Goal: Task Accomplishment & Management: Manage account settings

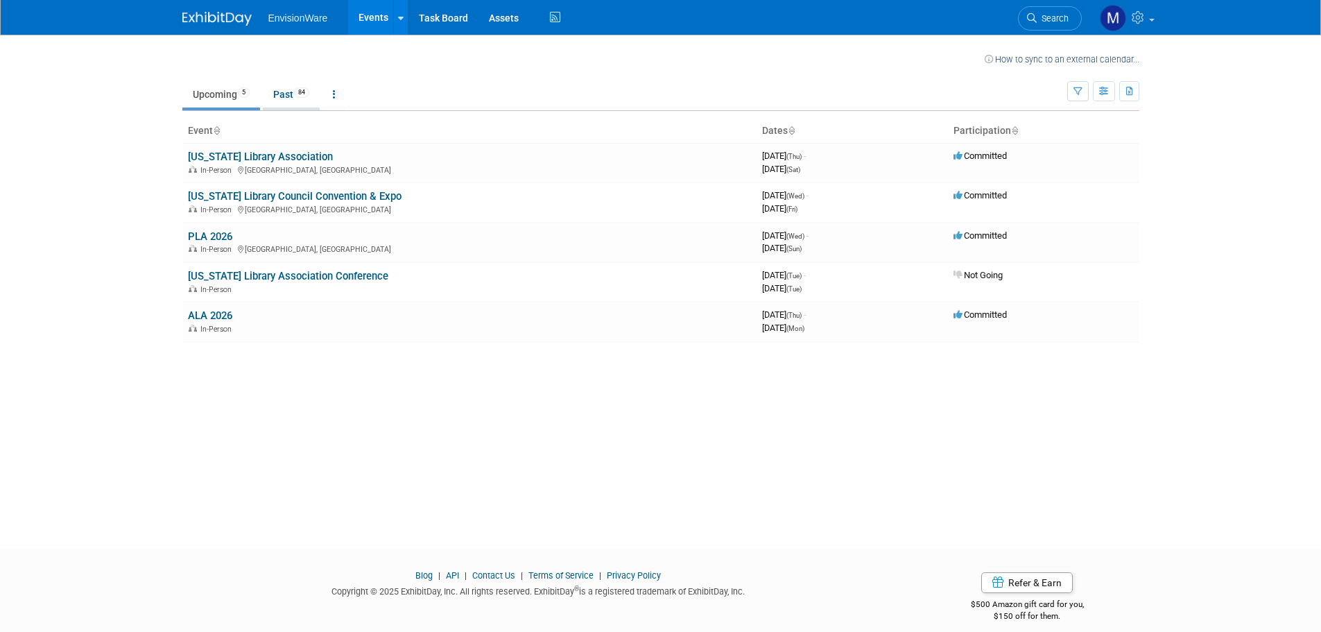
click at [288, 98] on link "Past 84" at bounding box center [291, 94] width 57 height 26
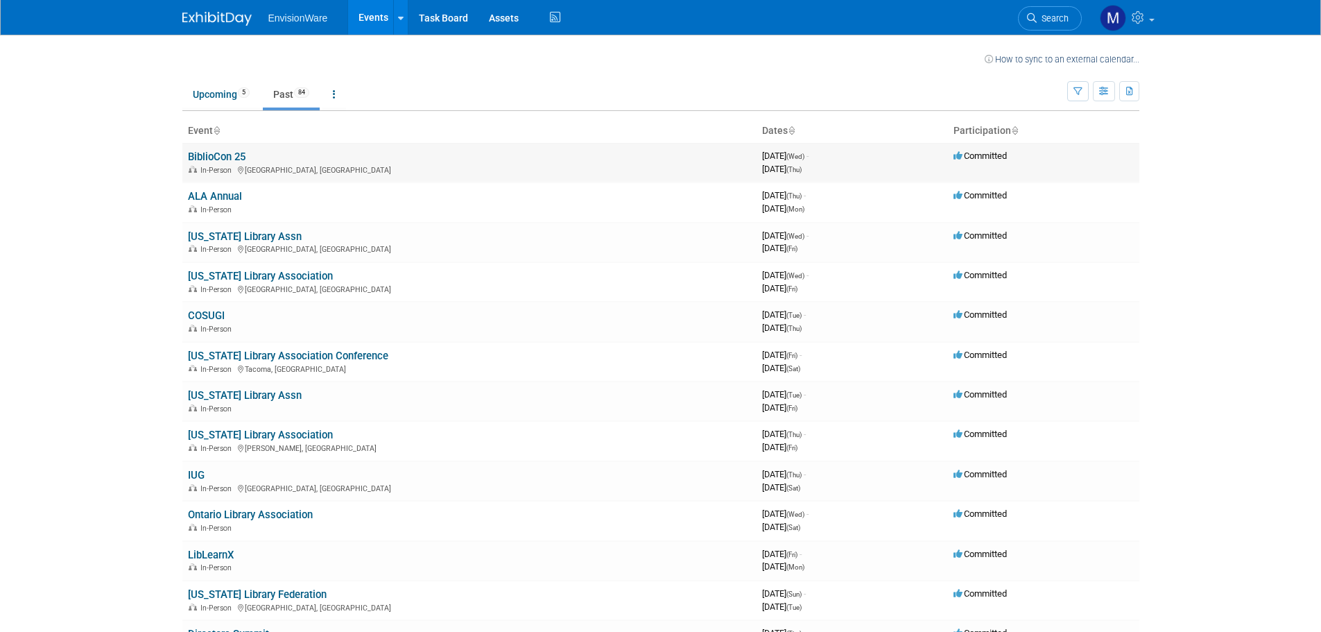
click at [235, 162] on link "BiblioCon 25" at bounding box center [217, 156] width 58 height 12
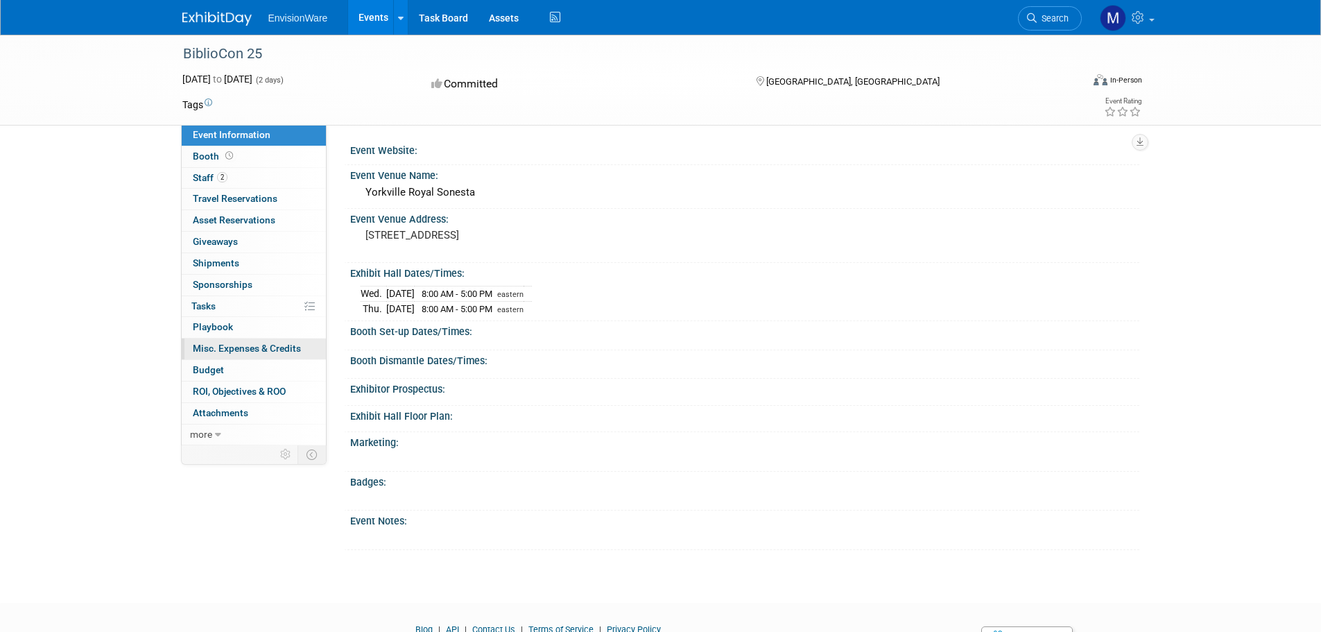
click at [226, 344] on span "Misc. Expenses & Credits 0" at bounding box center [247, 347] width 108 height 11
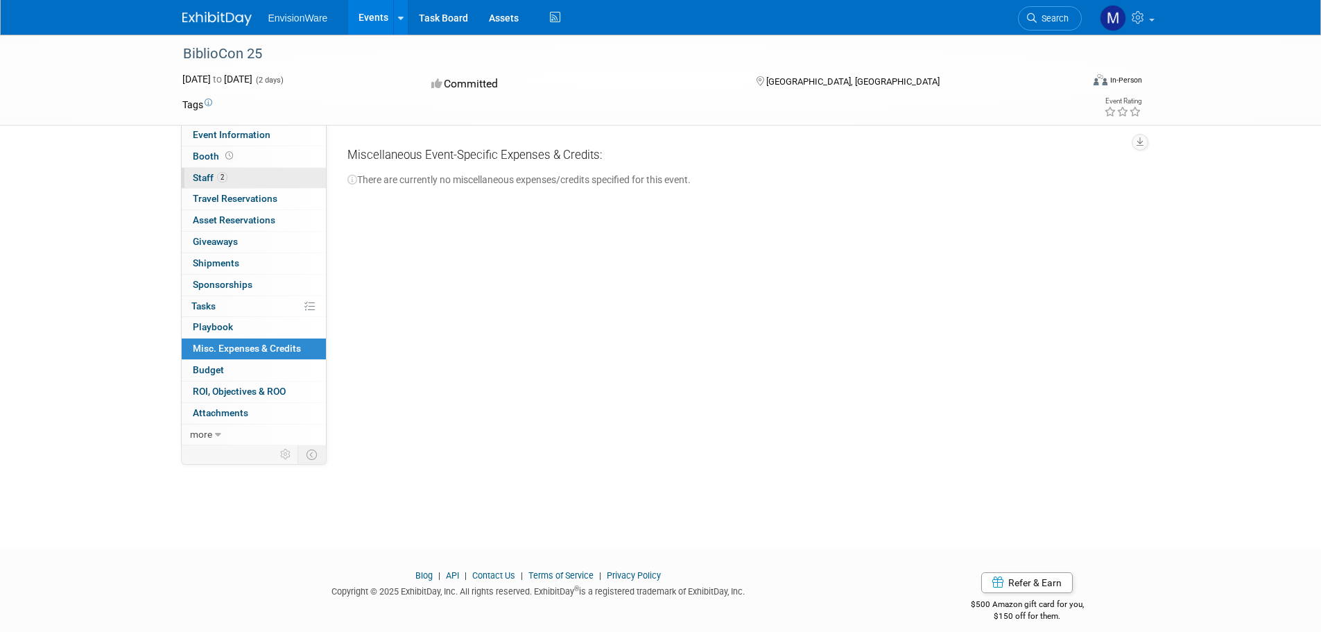
click at [206, 173] on span "Staff 2" at bounding box center [210, 177] width 35 height 11
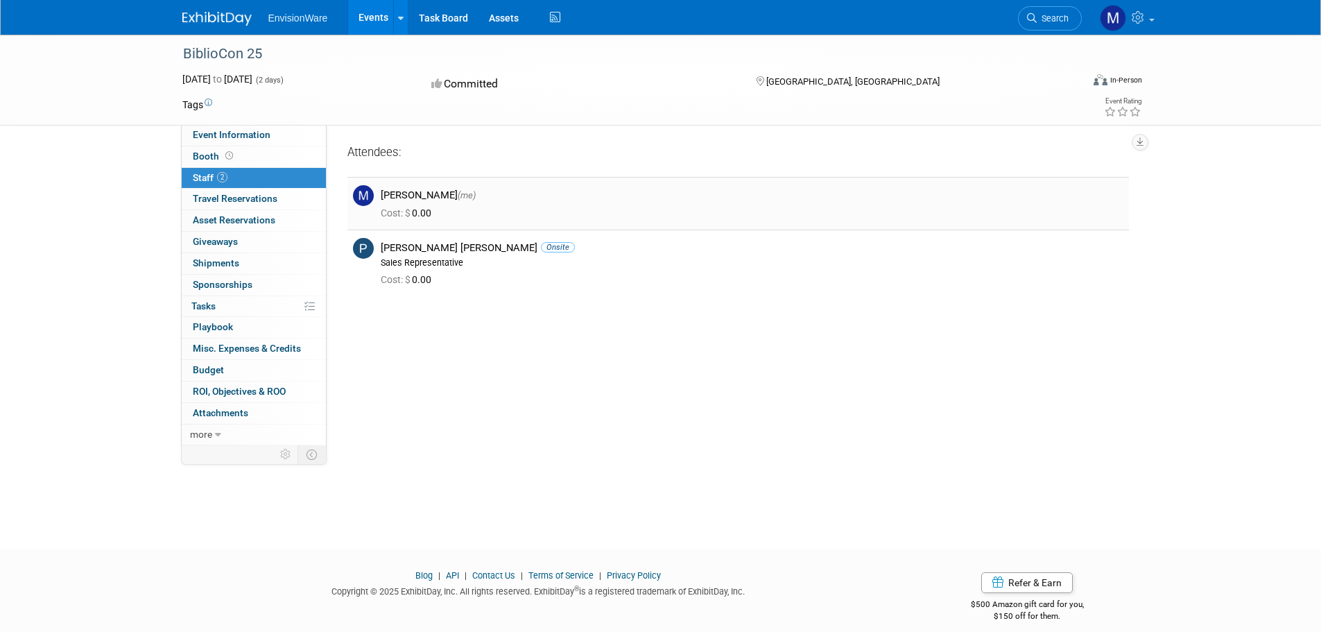
click at [419, 221] on div "Cost: $ 0.00" at bounding box center [751, 212] width 763 height 20
click at [412, 210] on span "Cost: $" at bounding box center [396, 212] width 31 height 11
click at [365, 192] on img at bounding box center [363, 195] width 21 height 21
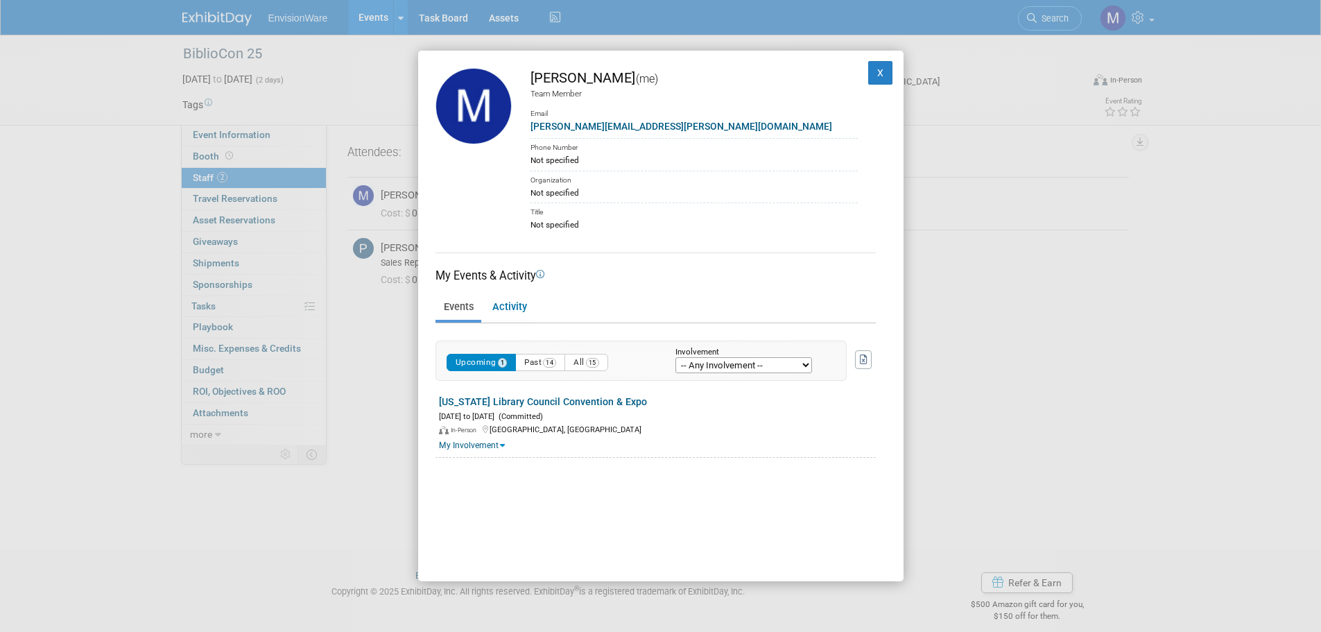
click at [228, 363] on div "Michael Marciniak (me) Team Member Email michael.marciniak@envisionware.com Pho…" at bounding box center [660, 316] width 1321 height 632
click at [868, 76] on button "X" at bounding box center [880, 73] width 25 height 24
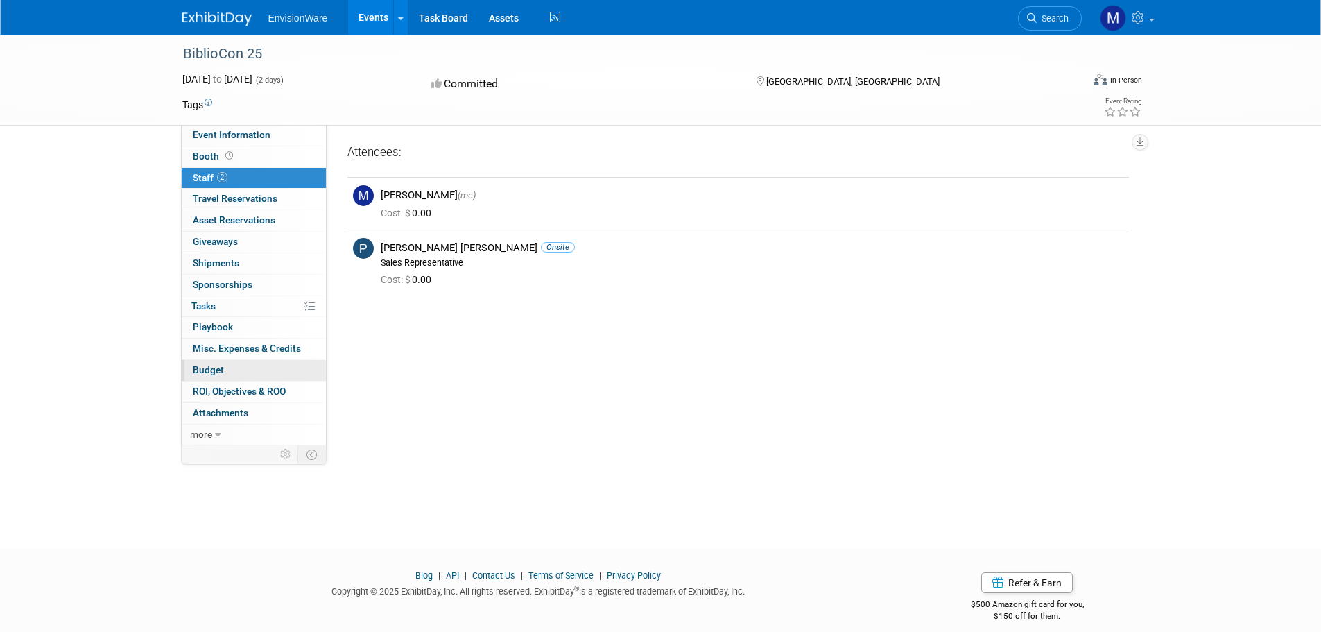
click at [214, 371] on span "Budget" at bounding box center [208, 369] width 31 height 11
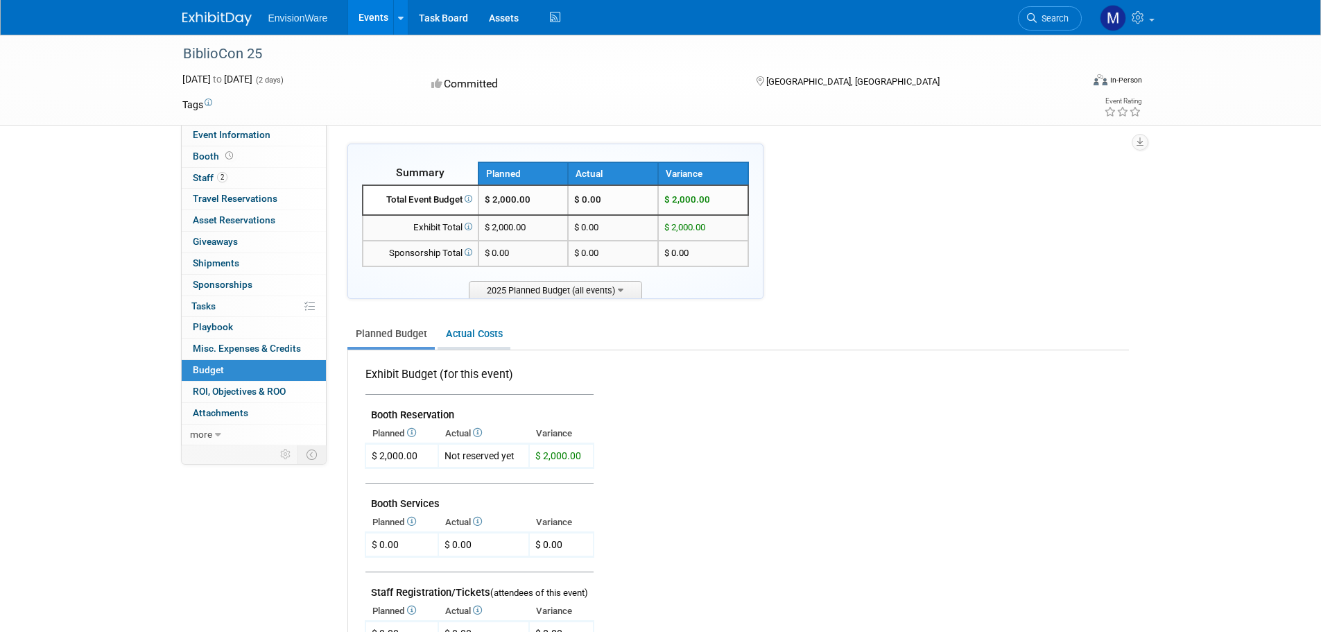
click at [459, 331] on link "Actual Costs" at bounding box center [473, 334] width 73 height 26
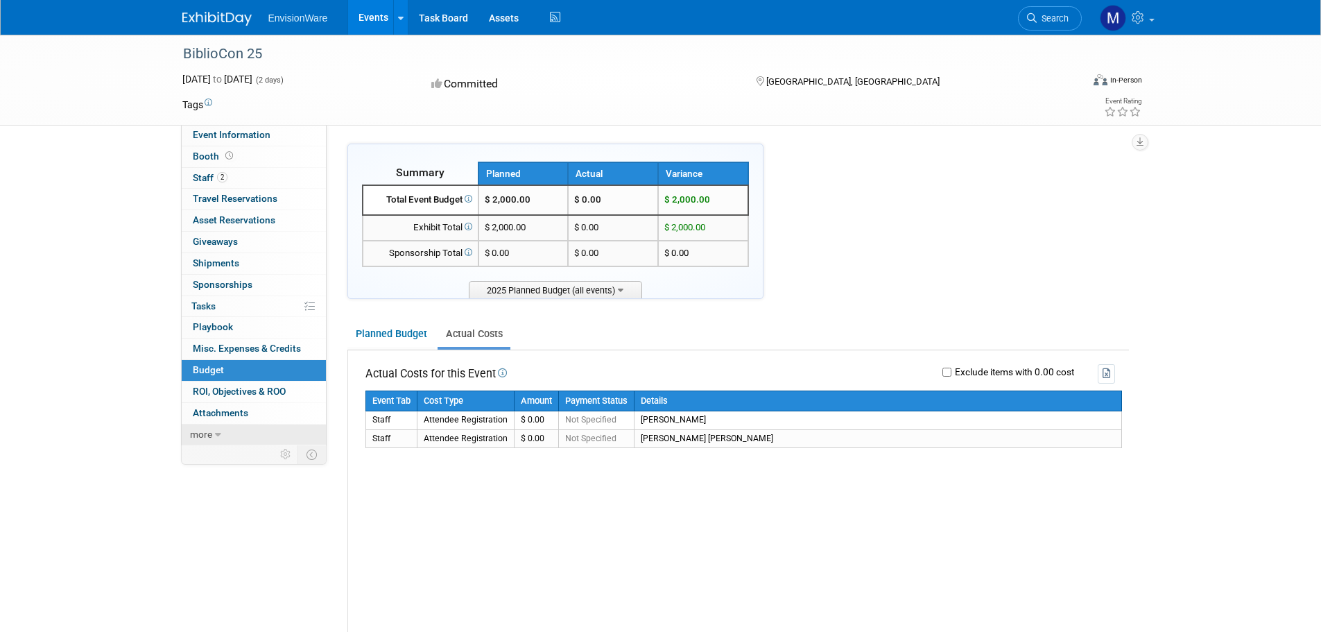
click at [216, 432] on icon at bounding box center [218, 435] width 6 height 10
click at [234, 177] on link "2 Staff 2" at bounding box center [254, 178] width 144 height 21
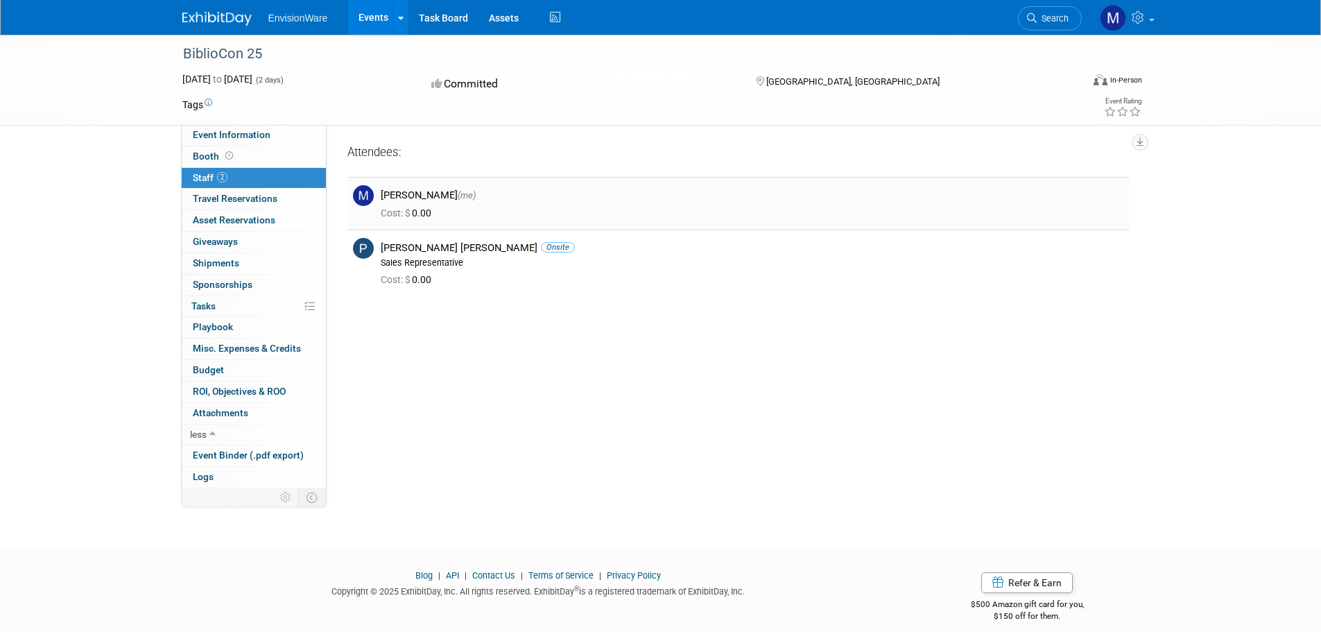
click at [363, 193] on img at bounding box center [363, 195] width 21 height 21
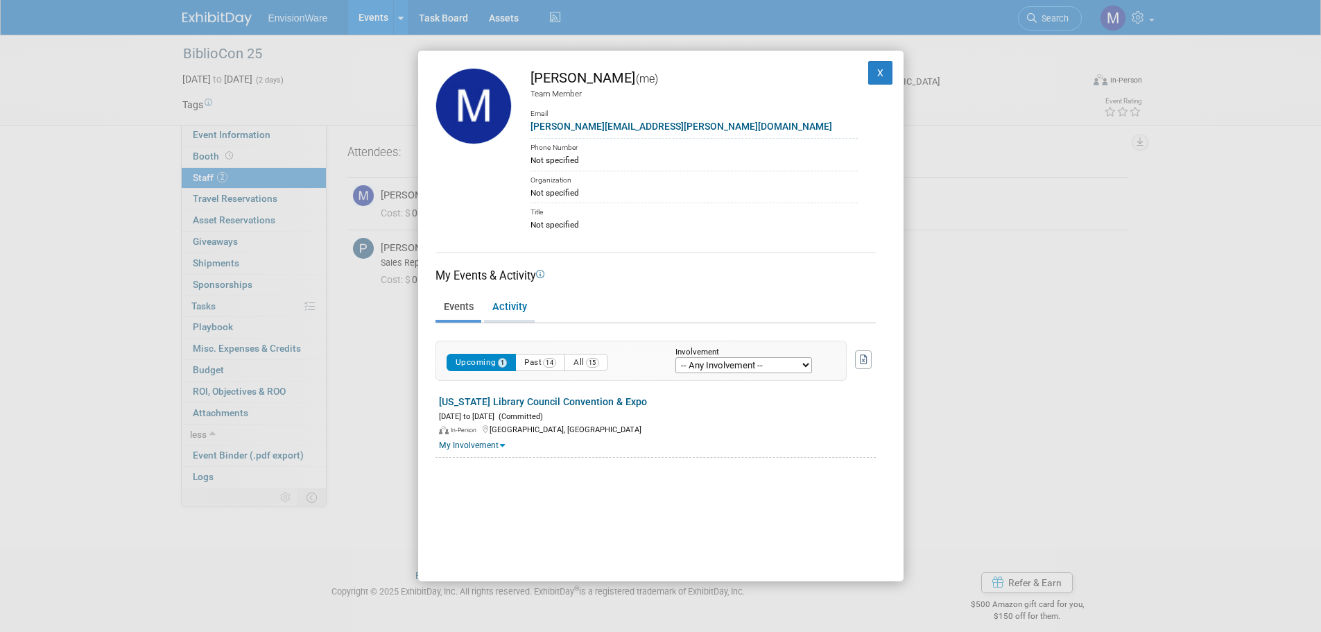
click at [515, 306] on link "Activity" at bounding box center [509, 307] width 51 height 24
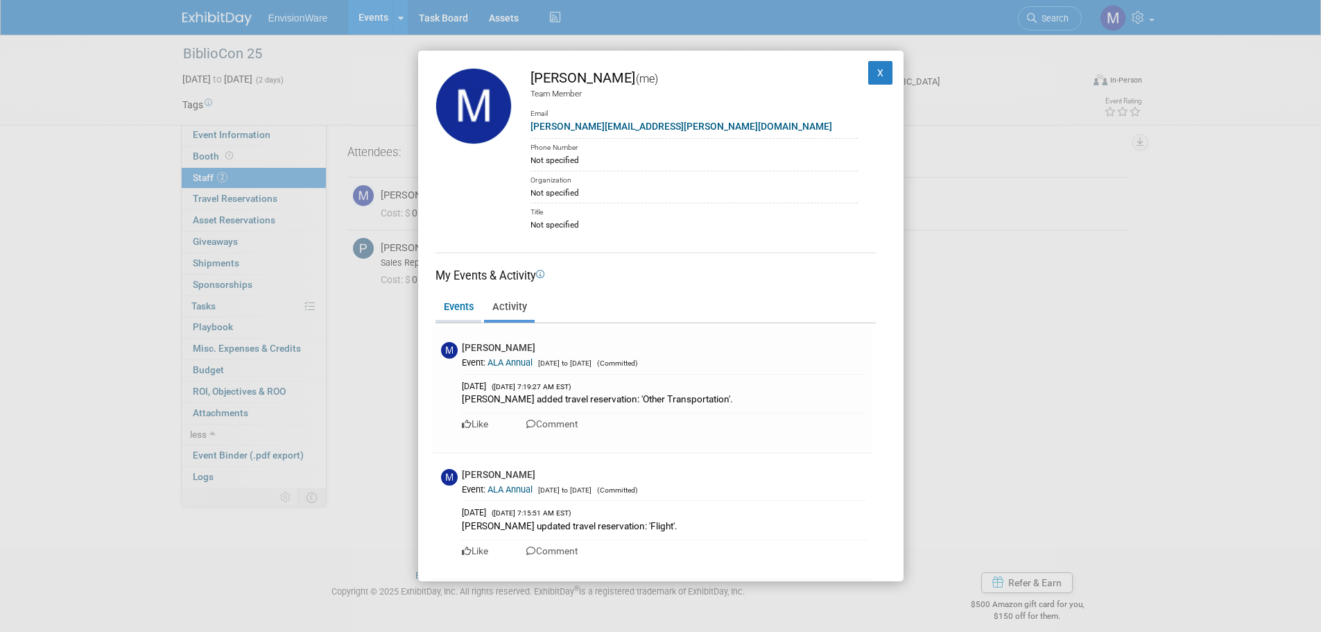
click at [445, 307] on link "Events" at bounding box center [458, 307] width 46 height 24
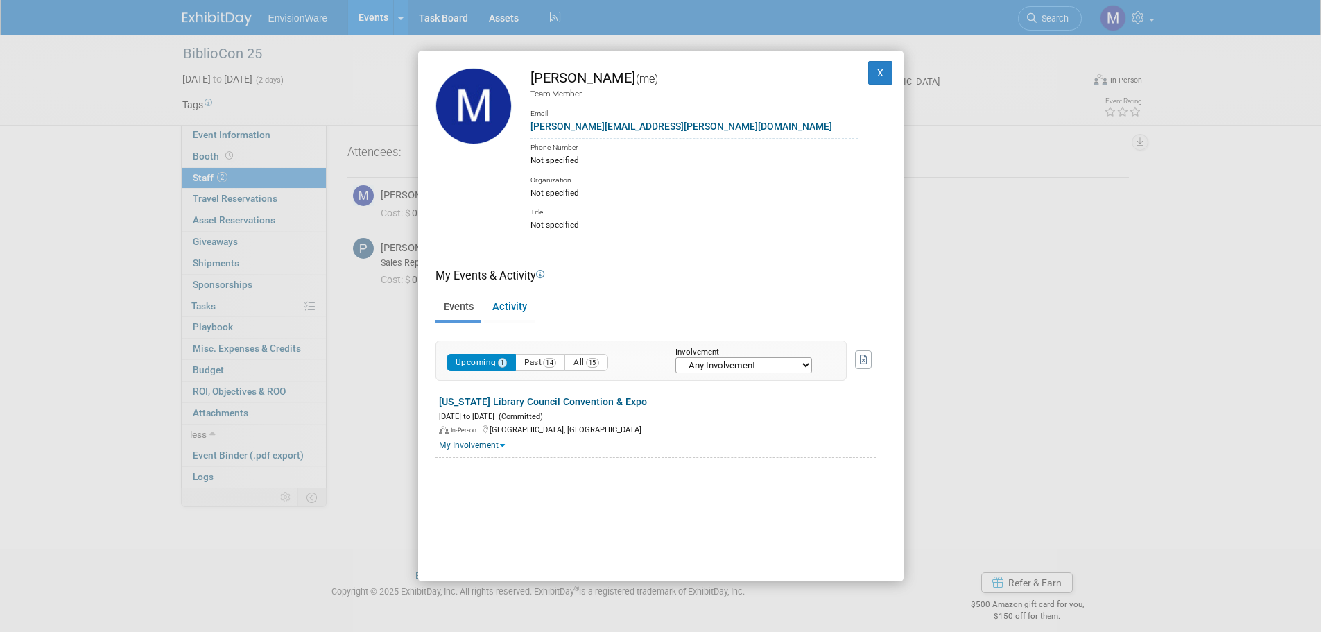
click at [808, 367] on select "-- Any Involvement -- Created the event Tagged as Attendee Tagged in Travel Res…" at bounding box center [743, 365] width 137 height 16
click at [870, 68] on button "X" at bounding box center [880, 73] width 25 height 24
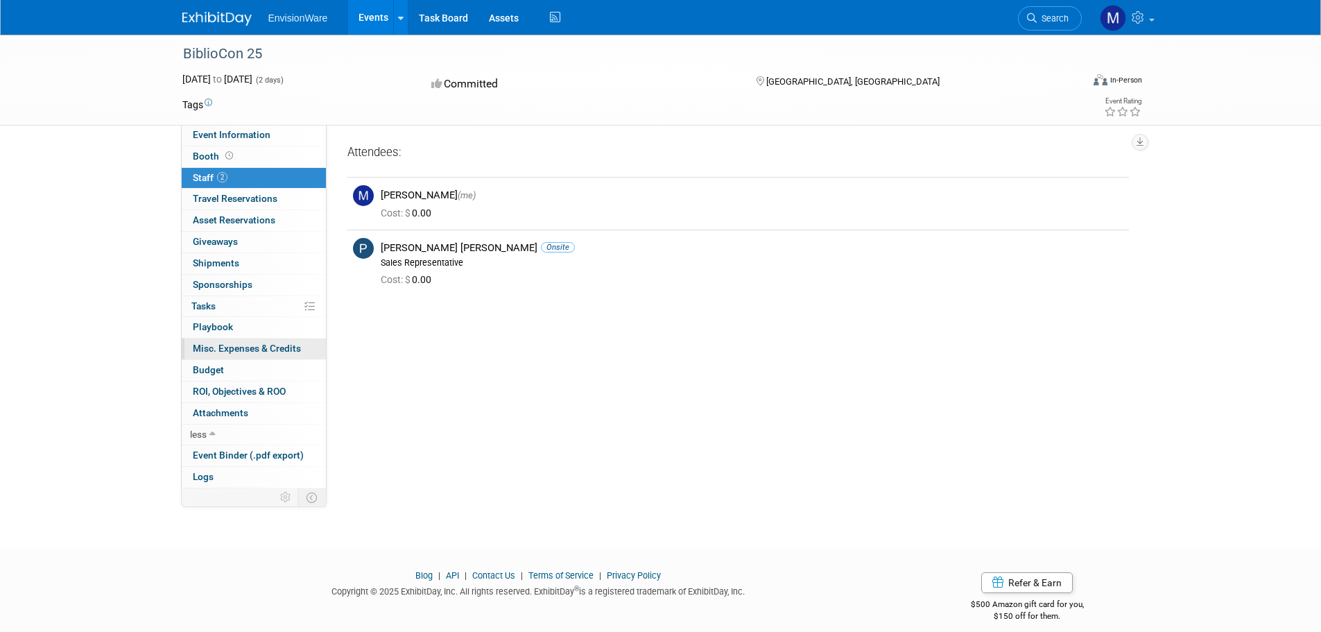
click at [200, 348] on span "Misc. Expenses & Credits 0" at bounding box center [247, 347] width 108 height 11
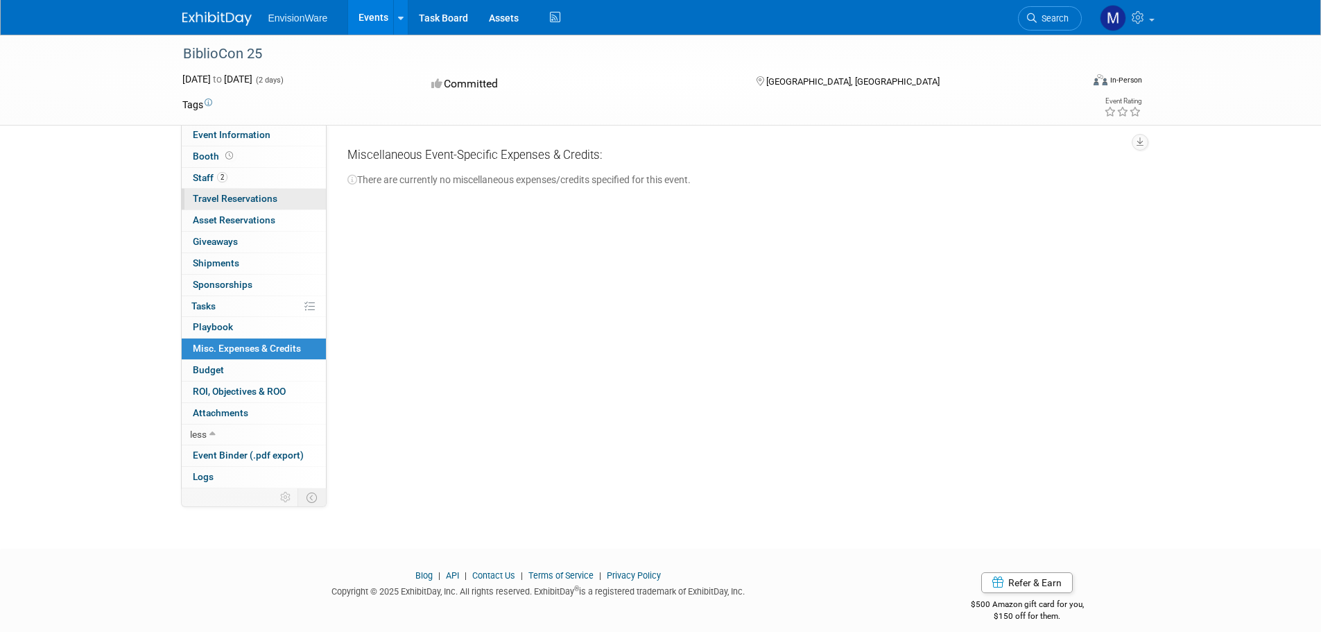
click at [211, 201] on span "Travel Reservations 0" at bounding box center [235, 198] width 85 height 11
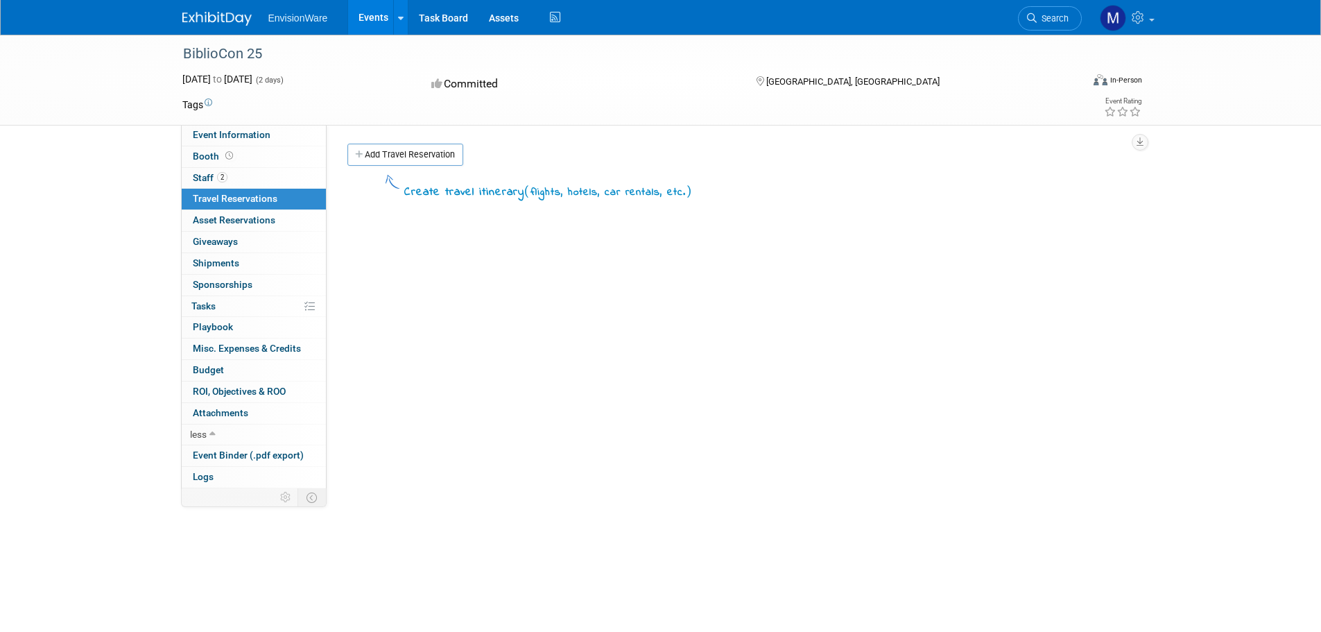
click at [410, 157] on link "Add Travel Reservation" at bounding box center [405, 154] width 116 height 22
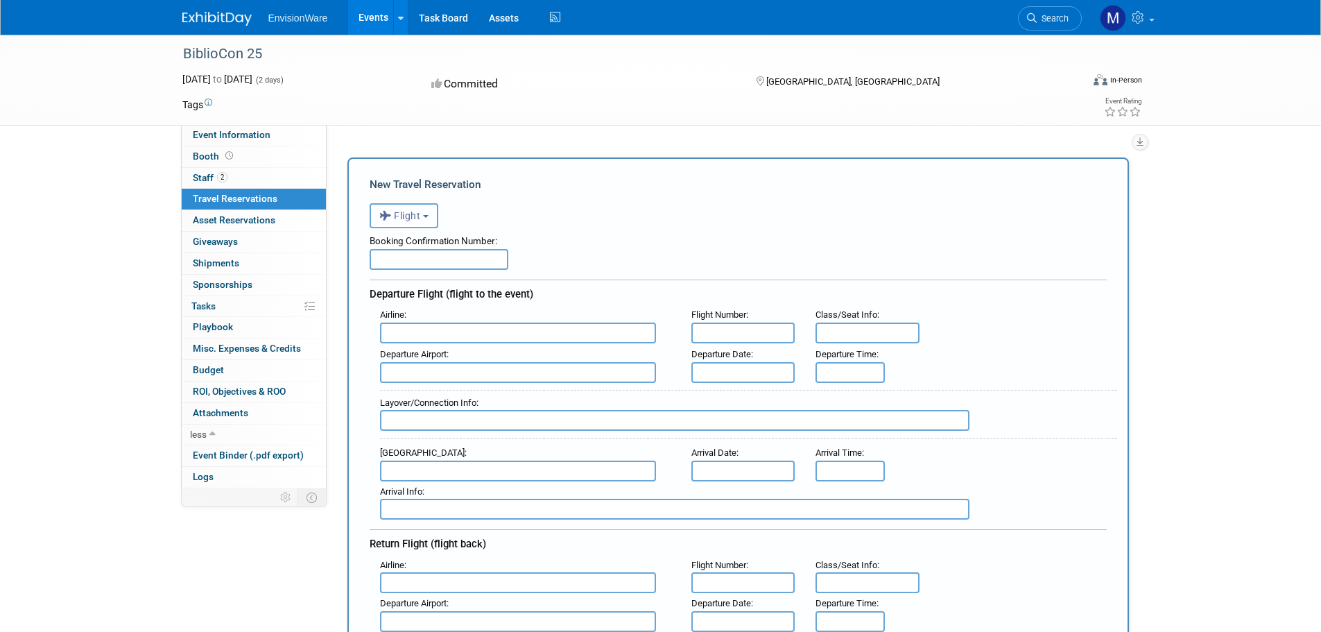
click at [433, 220] on button "Flight" at bounding box center [403, 215] width 69 height 25
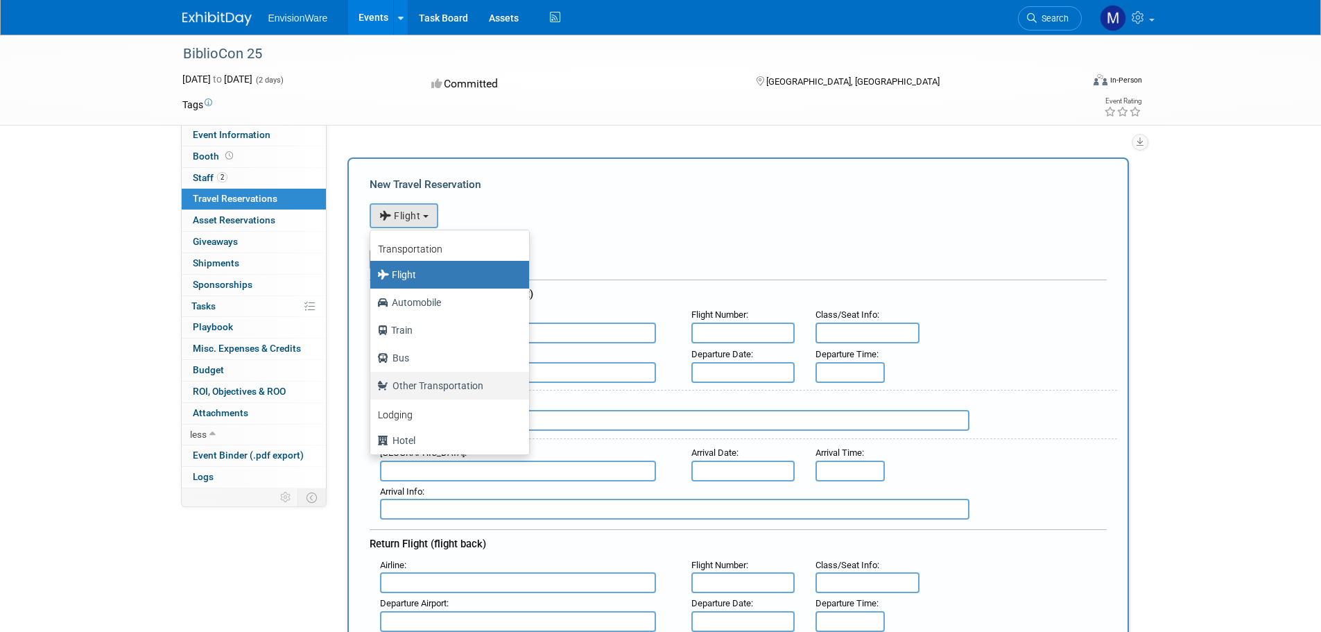
click at [434, 391] on label "Other Transportation" at bounding box center [446, 385] width 138 height 22
click at [372, 388] on input "Other Transportation" at bounding box center [367, 383] width 9 height 9
select select "5"
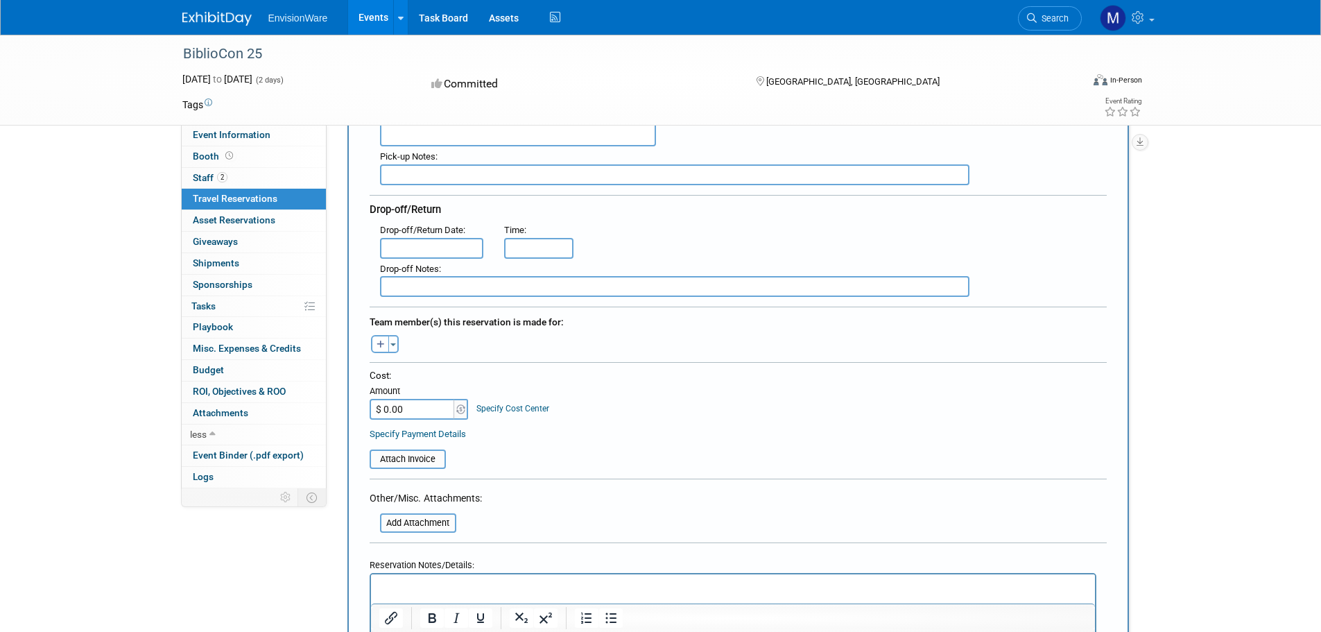
scroll to position [323, 0]
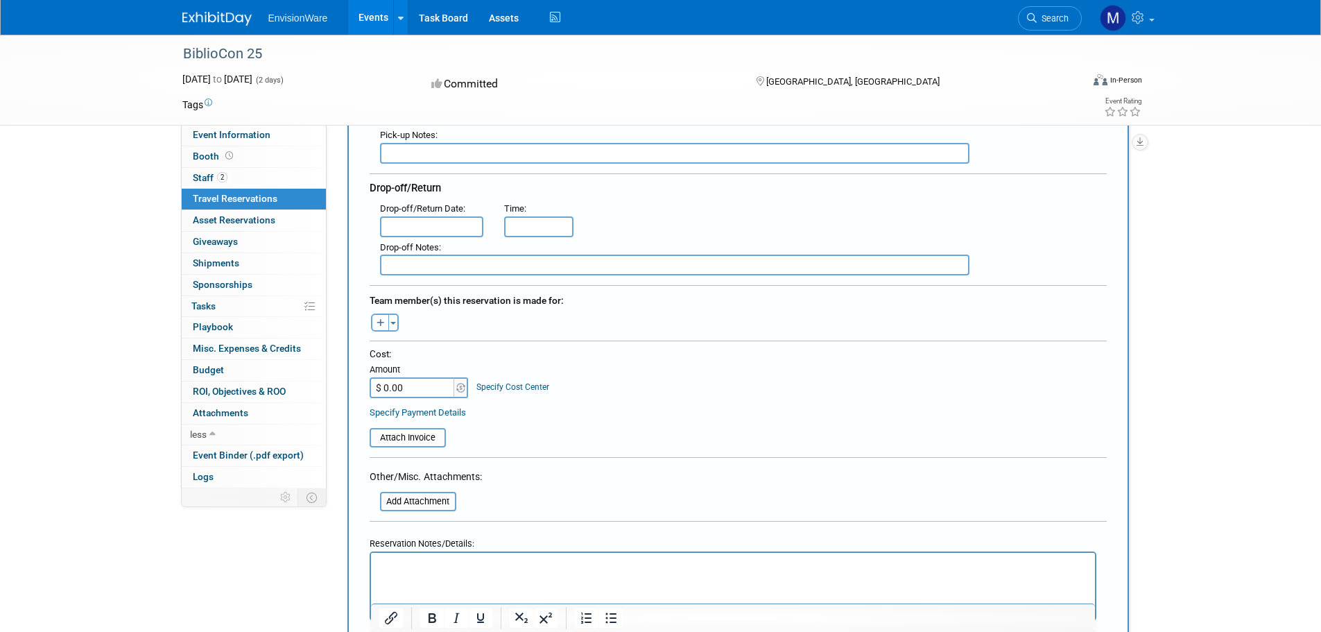
click at [376, 326] on button "button" at bounding box center [380, 322] width 18 height 18
select select
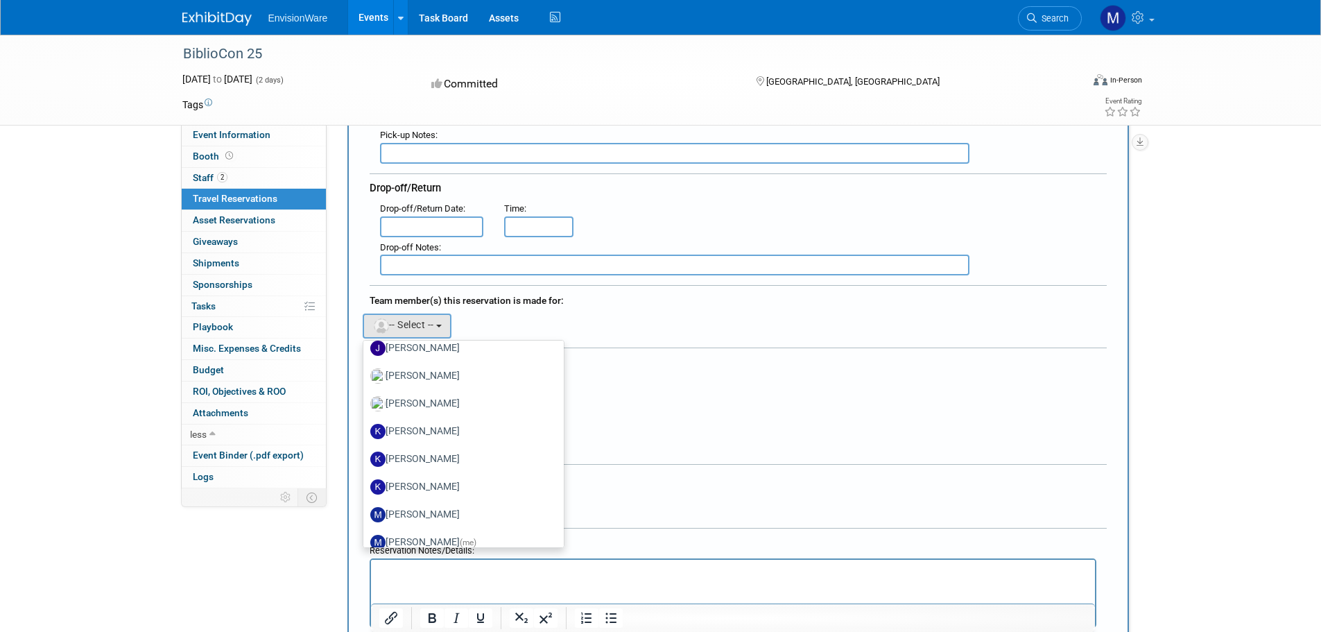
scroll to position [368, 0]
click at [472, 490] on span "(me)" at bounding box center [468, 491] width 17 height 10
click at [365, 490] on input "Michael Marciniak (me)" at bounding box center [360, 489] width 9 height 9
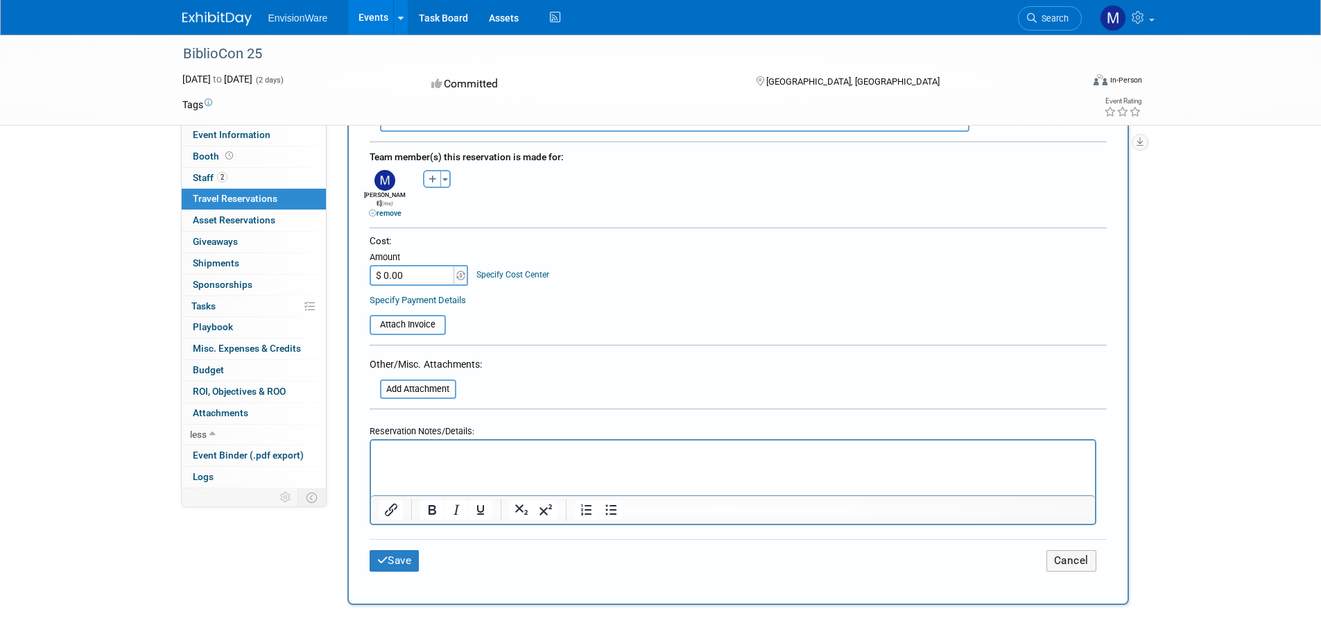
scroll to position [464, 0]
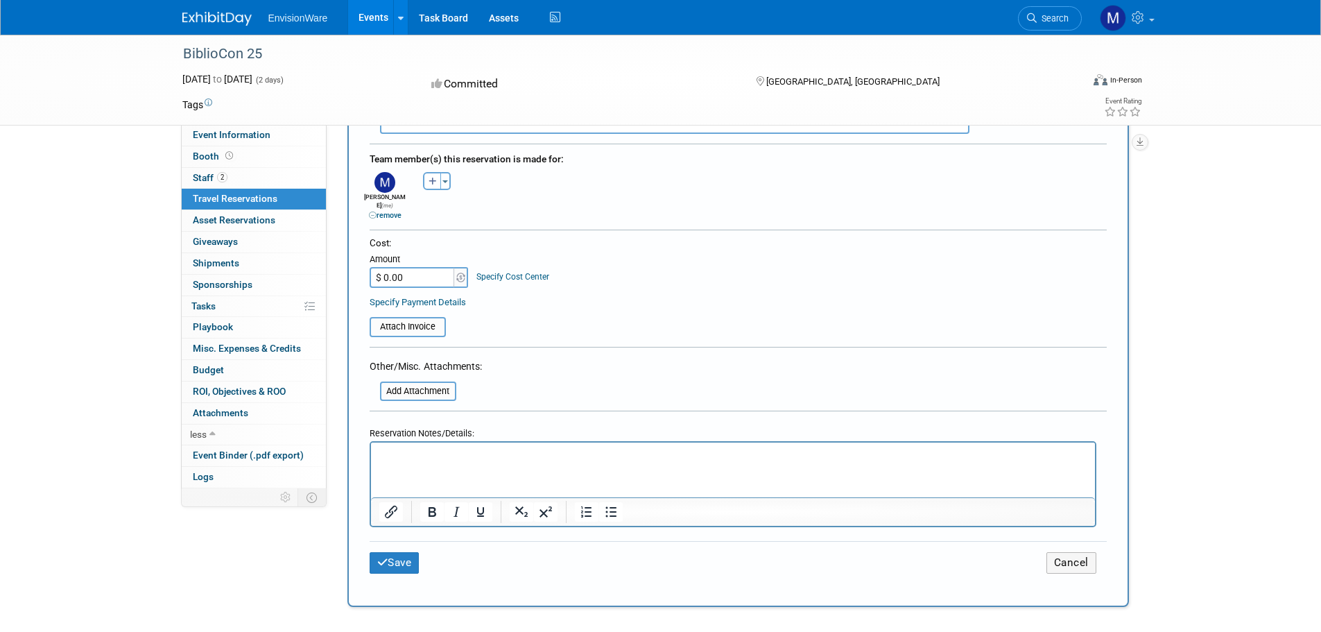
click at [449, 455] on p "Rich Text Area. Press ALT-0 for help." at bounding box center [732, 455] width 708 height 15
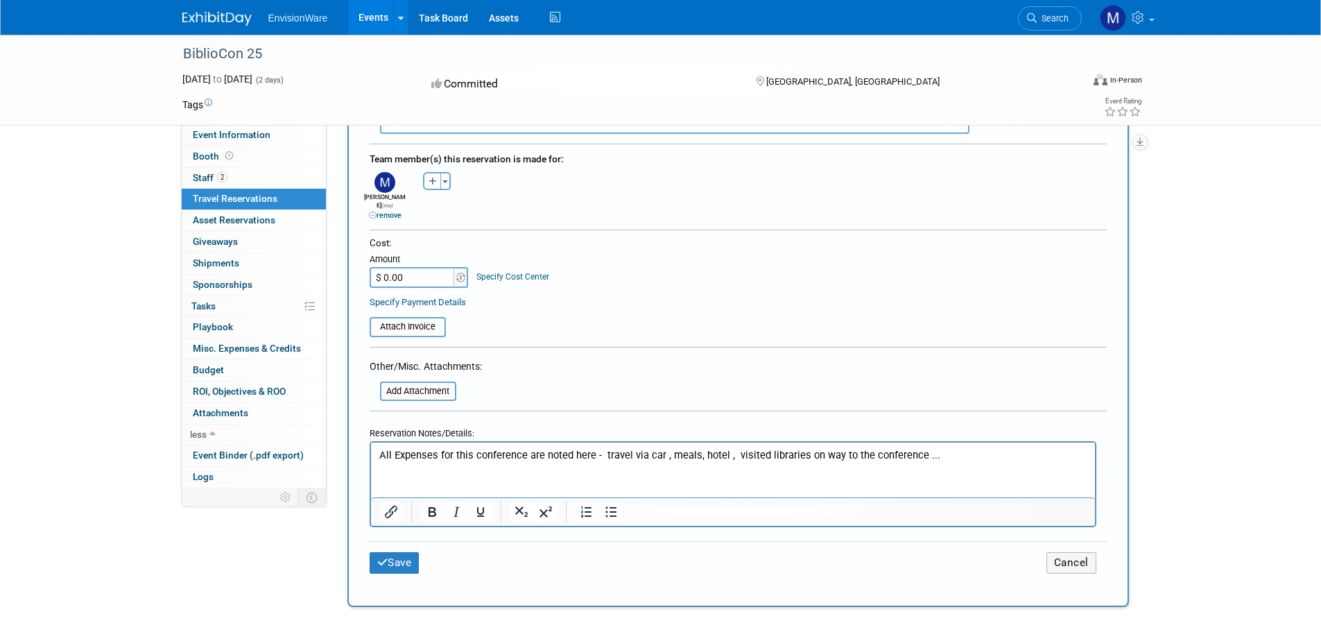
drag, startPoint x: 381, startPoint y: 267, endPoint x: 413, endPoint y: 276, distance: 33.8
click at [413, 276] on input "$ 0.00" at bounding box center [412, 277] width 87 height 21
type input "$ 2,311.50"
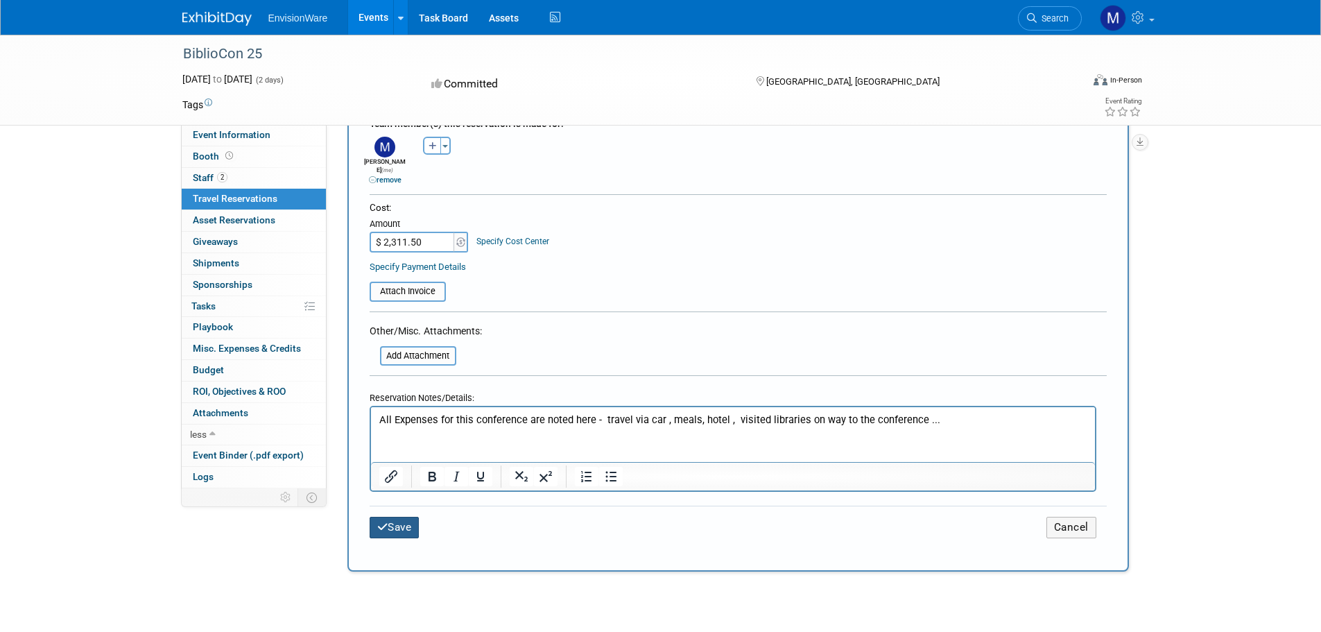
click at [398, 516] on button "Save" at bounding box center [394, 526] width 50 height 21
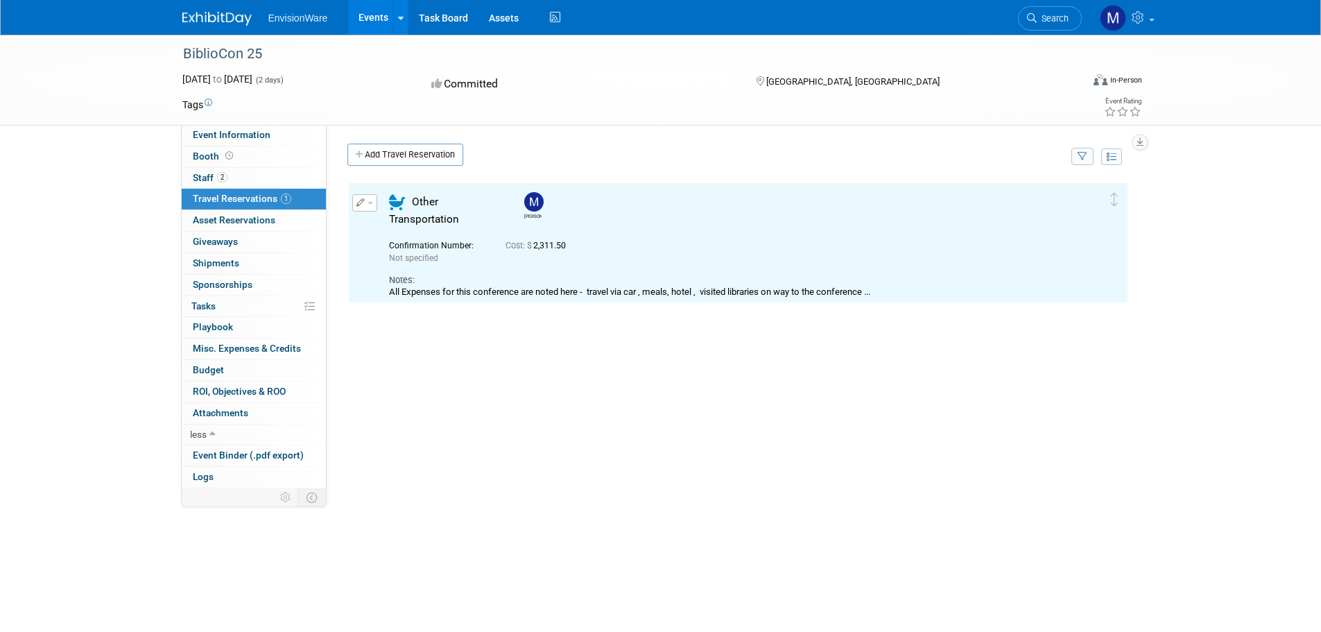
scroll to position [0, 0]
